Goal: Transaction & Acquisition: Purchase product/service

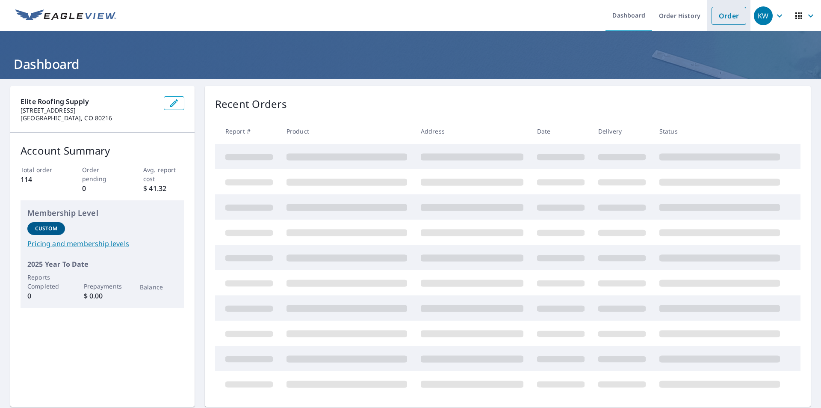
click at [723, 14] on link "Order" at bounding box center [729, 16] width 35 height 18
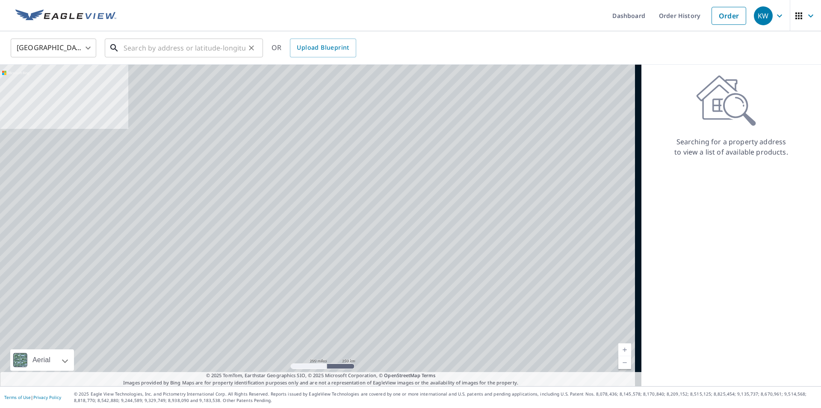
click at [155, 44] on input "text" at bounding box center [185, 48] width 122 height 24
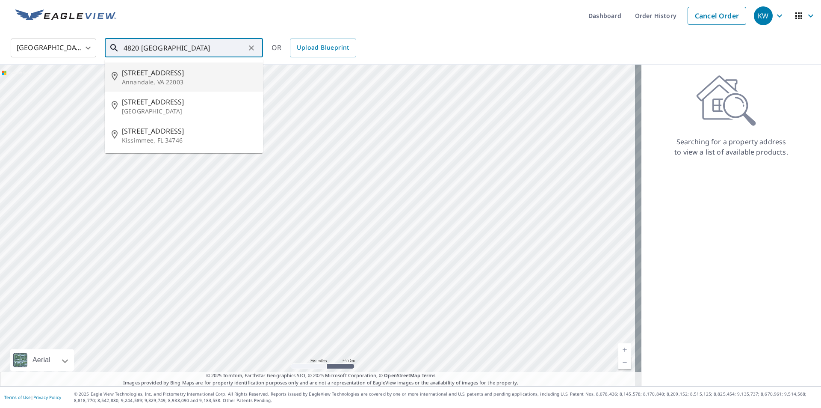
click at [142, 48] on input "4820 Kingston" at bounding box center [185, 48] width 122 height 24
click at [173, 48] on input "4820 Kingston" at bounding box center [185, 48] width 122 height 24
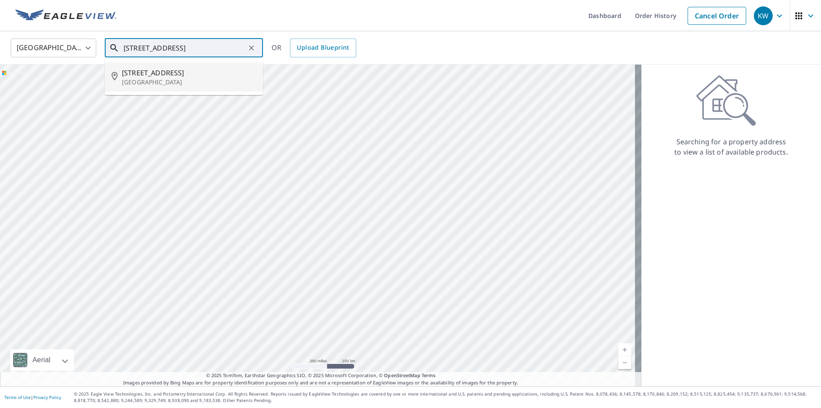
click at [144, 78] on p "Littleton, CO 80130" at bounding box center [189, 82] width 134 height 9
type input "4820 Kingston Ave Littleton, CO 80130"
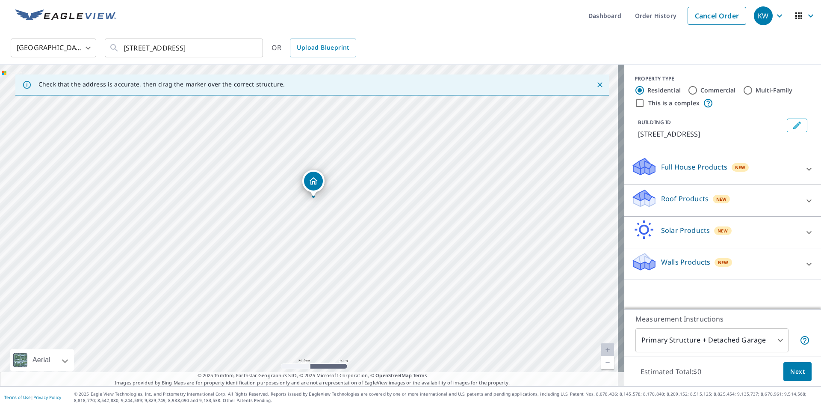
click at [694, 204] on p "Roof Products" at bounding box center [684, 198] width 47 height 10
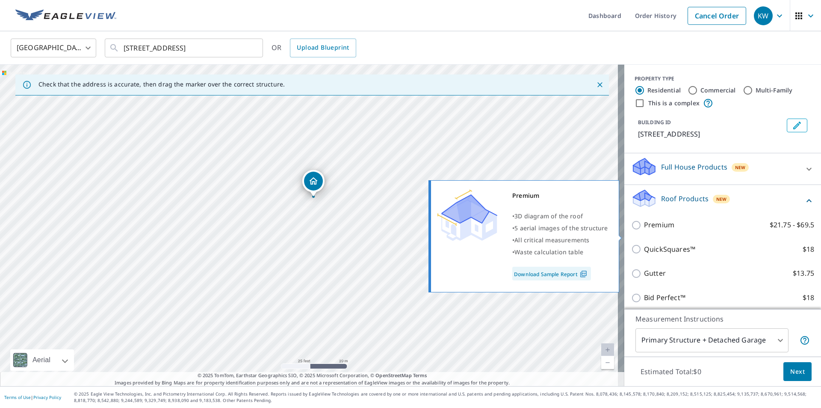
click at [631, 230] on input "Premium $21.75 - $69.5" at bounding box center [637, 225] width 13 height 10
checkbox input "true"
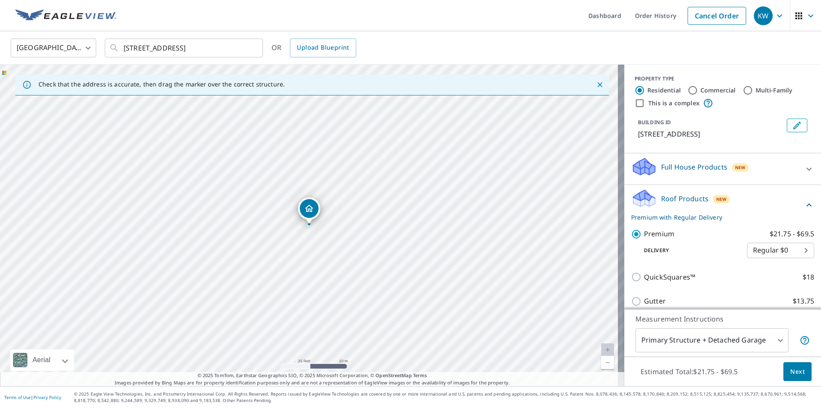
click at [797, 372] on span "Next" at bounding box center [797, 371] width 15 height 11
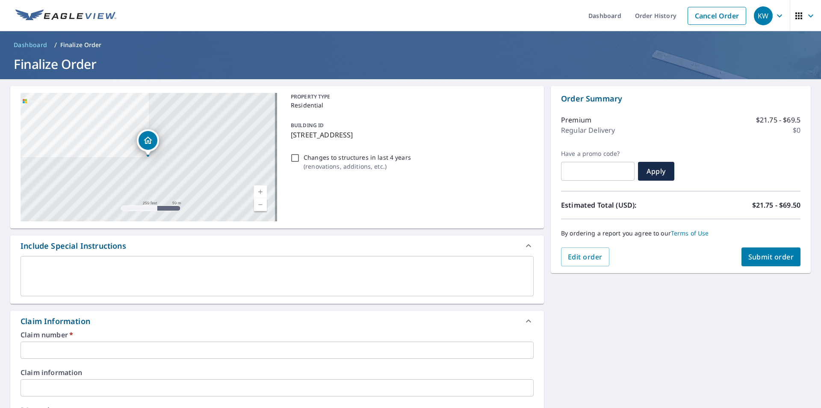
click at [37, 350] on input "text" at bounding box center [277, 349] width 513 height 17
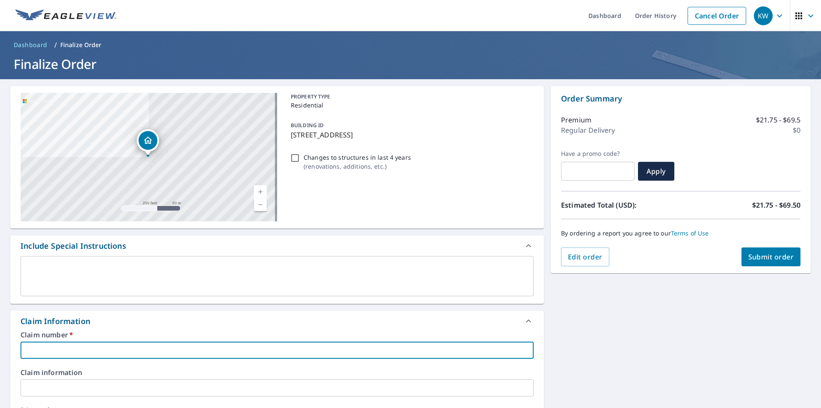
type input "c"
checkbox input "true"
type input "co"
checkbox input "true"
type input "con"
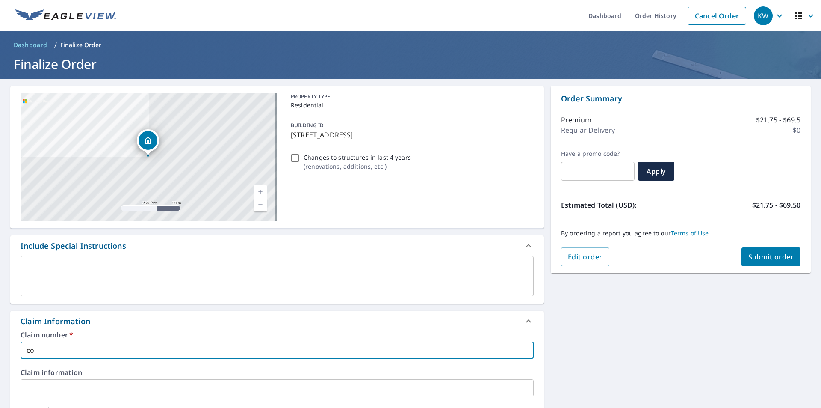
checkbox input "true"
type input "cone"
checkbox input "true"
type input "cone"
checkbox input "true"
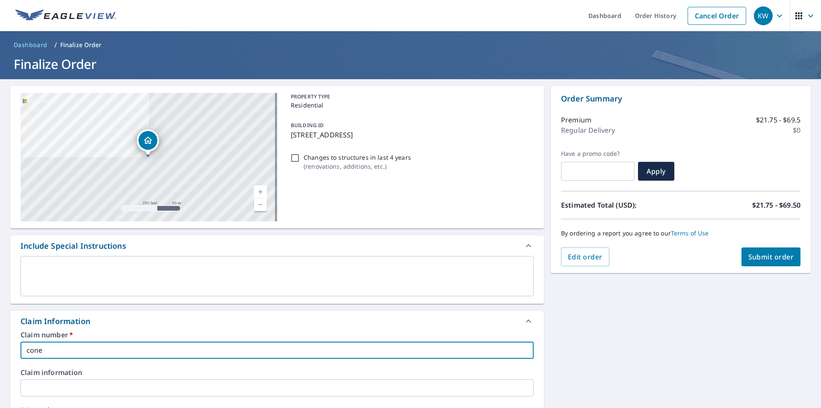
type input "cone 4"
checkbox input "true"
type input "cone 48"
checkbox input "true"
type input "cone 482"
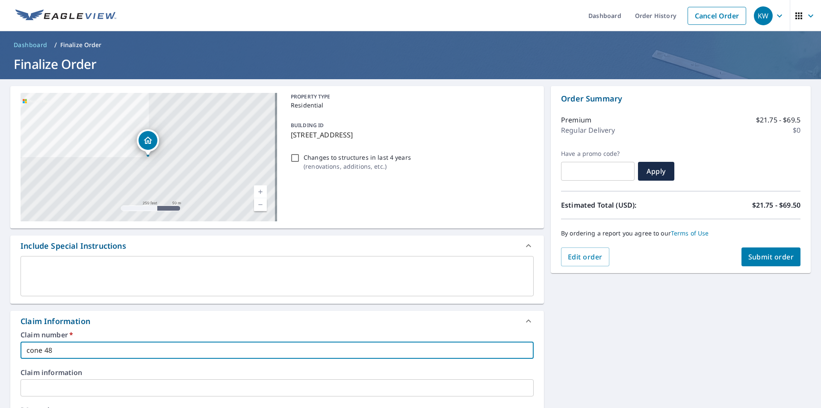
checkbox input "true"
type input "cone 4820"
checkbox input "true"
type input "cone 4820"
checkbox input "true"
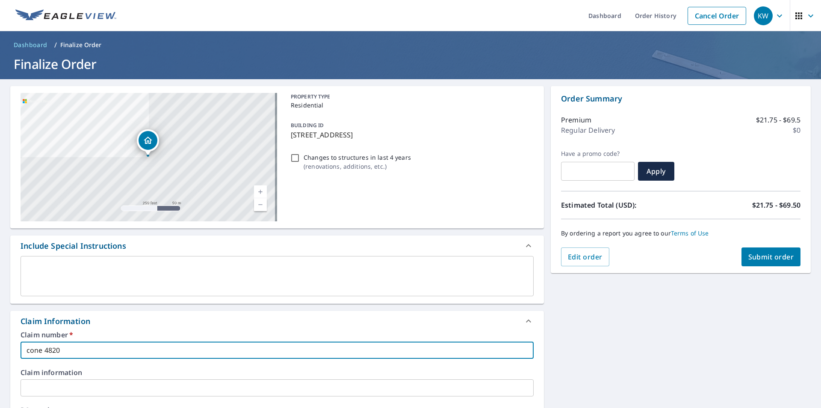
type input "cone 4820 k"
checkbox input "true"
type input "cone 4820 ki"
checkbox input "true"
type input "cone 4820 kin"
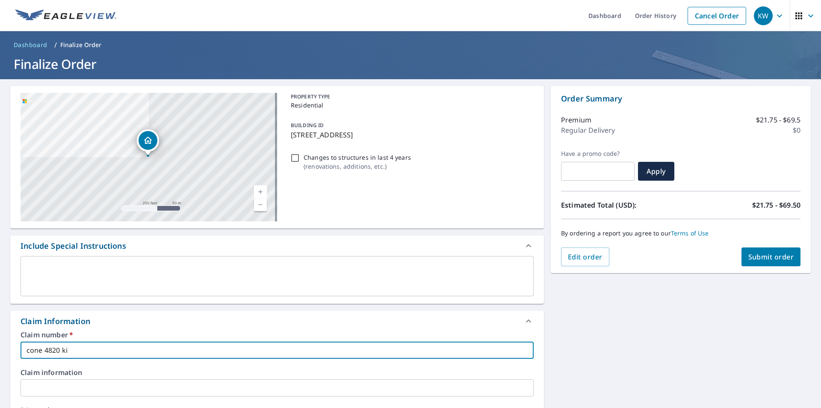
checkbox input "true"
type input "cone 4820 king"
checkbox input "true"
type input "cone 4820 kingt"
checkbox input "true"
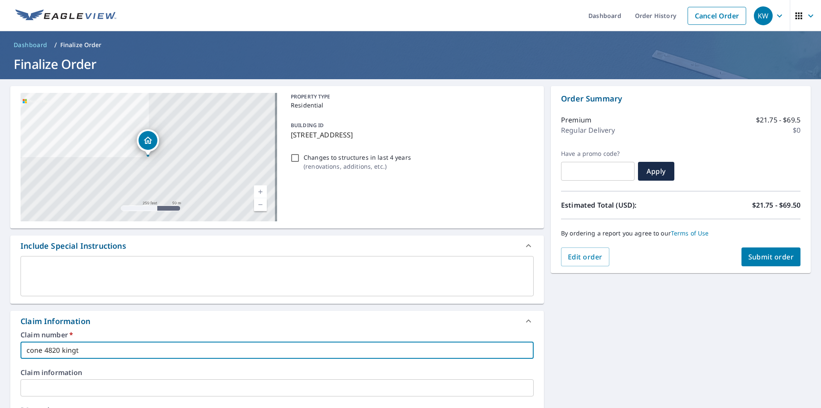
type input "cone 4820 kingto"
checkbox input "true"
type input "cone 4820 kington"
checkbox input "true"
type input "cone 4820 kingto"
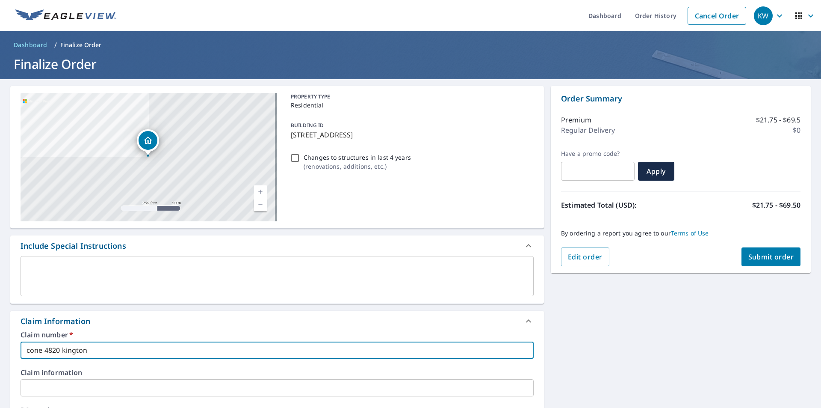
checkbox input "true"
type input "cone 4820 kingt"
checkbox input "true"
type input "cone 4820 king"
checkbox input "true"
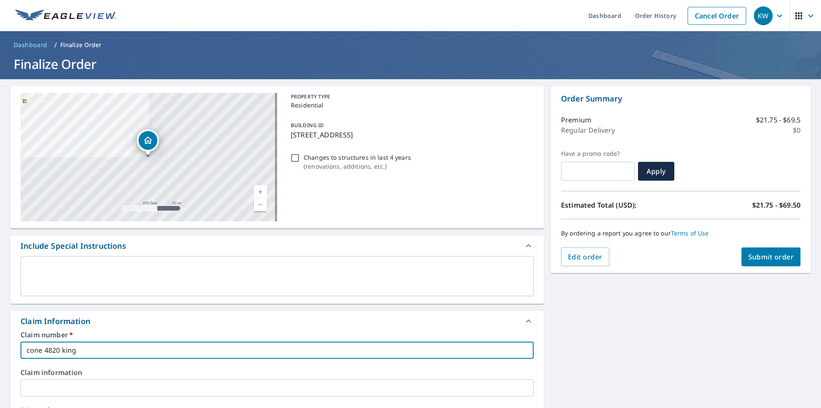
type input "cone 4820 kings"
checkbox input "true"
type input "cone 4820 kingst"
checkbox input "true"
type input "cone 4820 kingsto"
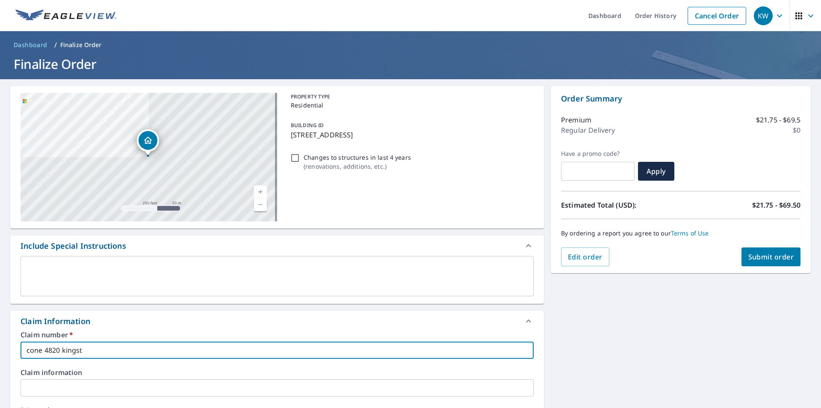
checkbox input "true"
type input "cone 4820 kingston"
checkbox input "true"
type input "cone 4820 kingston"
checkbox input "true"
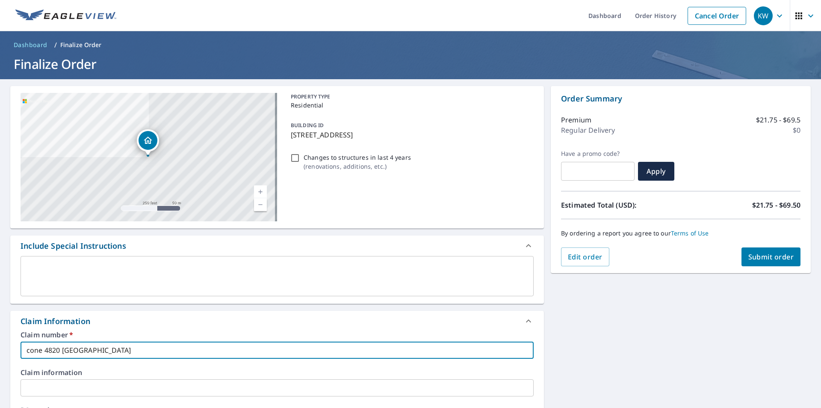
type input "cone 4820 kingston a"
checkbox input "true"
type input "cone 4820 kingston av"
checkbox input "true"
type input "cone 4820 kingston ave"
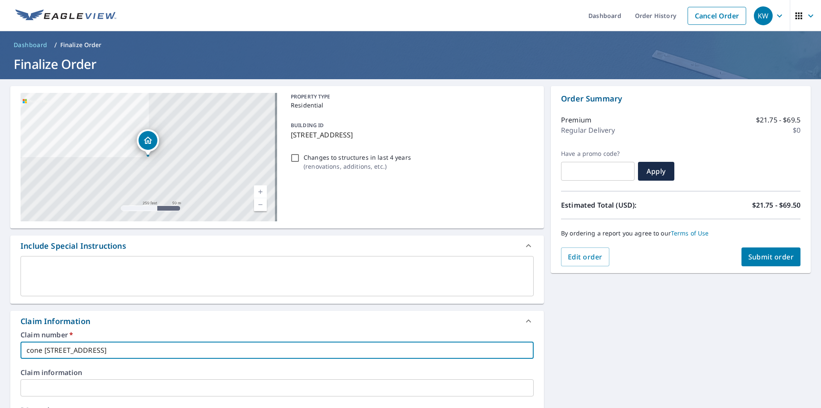
checkbox input "true"
type input "cone 4820 kingston ave"
click at [772, 257] on span "Submit order" at bounding box center [771, 256] width 46 height 9
checkbox input "true"
